Goal: Submit feedback/report problem: Submit feedback/report problem

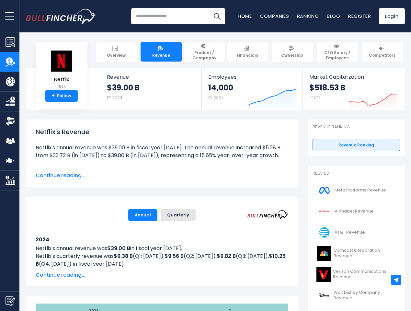
click at [10, 16] on span "open menu" at bounding box center [9, 16] width 9 height 1
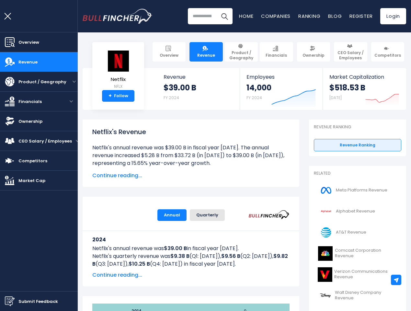
click at [10, 301] on img "Submit Feedback" at bounding box center [10, 301] width 10 height 10
click at [396, 280] on div at bounding box center [205, 155] width 411 height 311
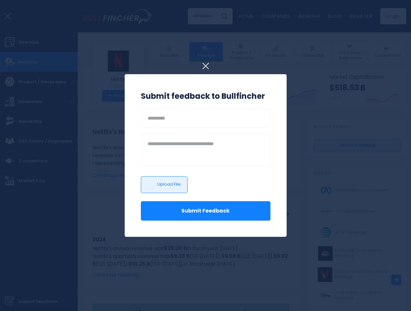
click at [267, 94] on h3 "Submit feedback to Bullfincher" at bounding box center [205, 96] width 129 height 12
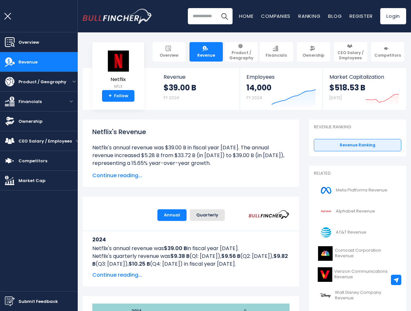
click at [368, 94] on icon "Created with Highcharts 12.1.2" at bounding box center [382, 94] width 34 height 27
click at [157, 175] on span "Continue reading..." at bounding box center [190, 175] width 197 height 8
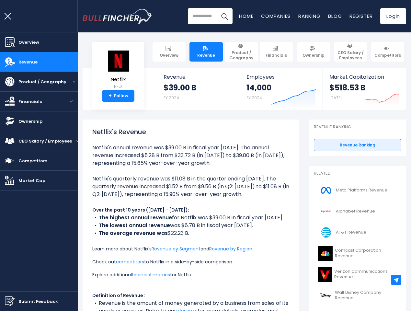
click at [172, 215] on li "The highest annual revenue for Netflix was $39.00 B in fiscal year [DATE]." at bounding box center [190, 218] width 197 height 8
click at [157, 275] on link "financial metrics" at bounding box center [151, 274] width 38 height 6
